Goal: Task Accomplishment & Management: Use online tool/utility

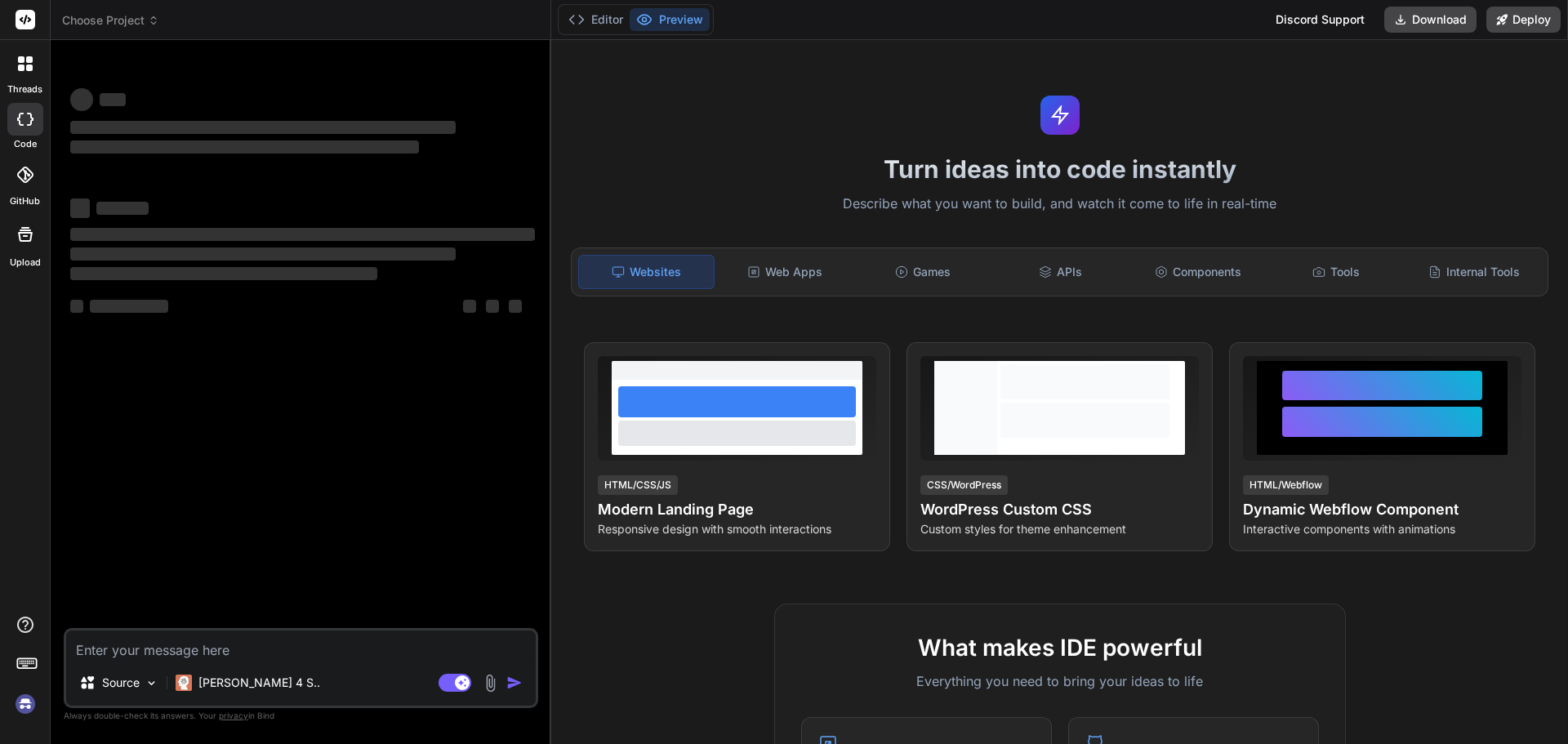
click at [486, 681] on img at bounding box center [490, 683] width 18 height 18
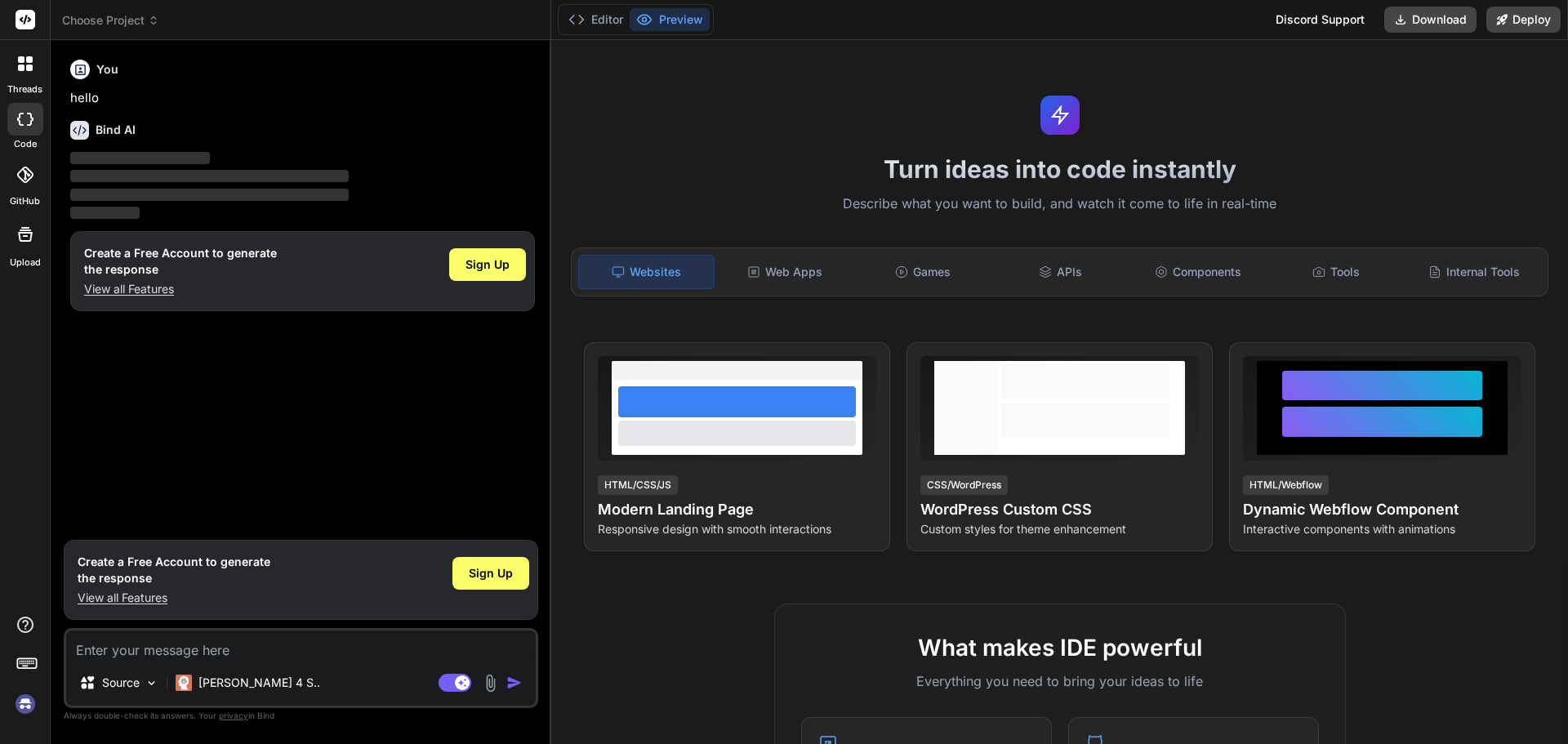
type textarea "x"
